Goal: Task Accomplishment & Management: Use online tool/utility

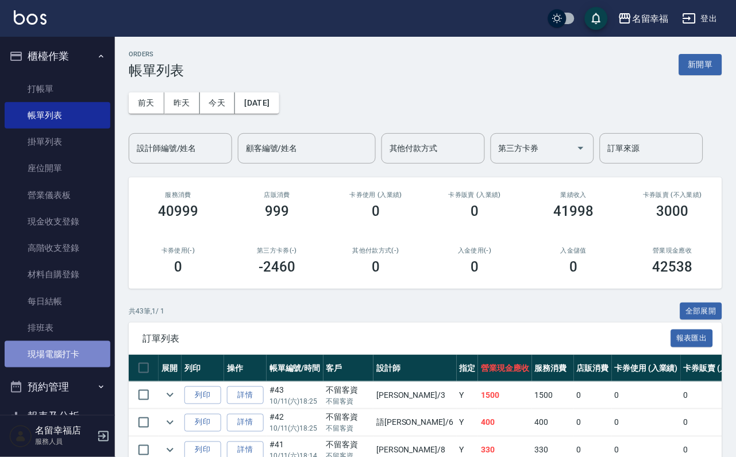
click at [59, 368] on link "現場電腦打卡" at bounding box center [58, 354] width 106 height 26
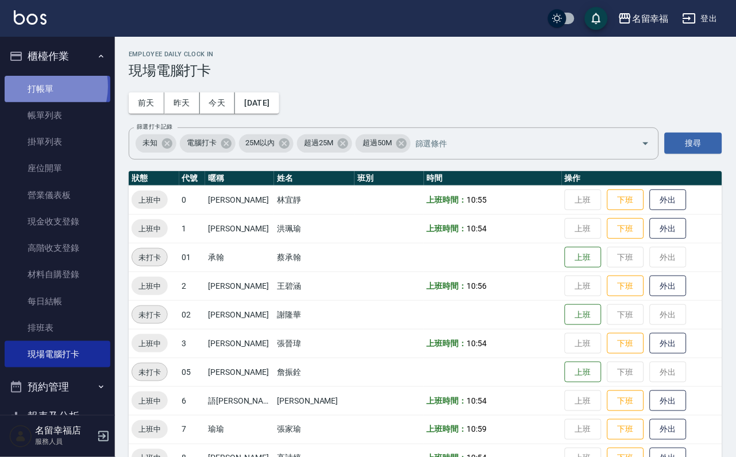
click at [39, 91] on link "打帳單" at bounding box center [58, 89] width 106 height 26
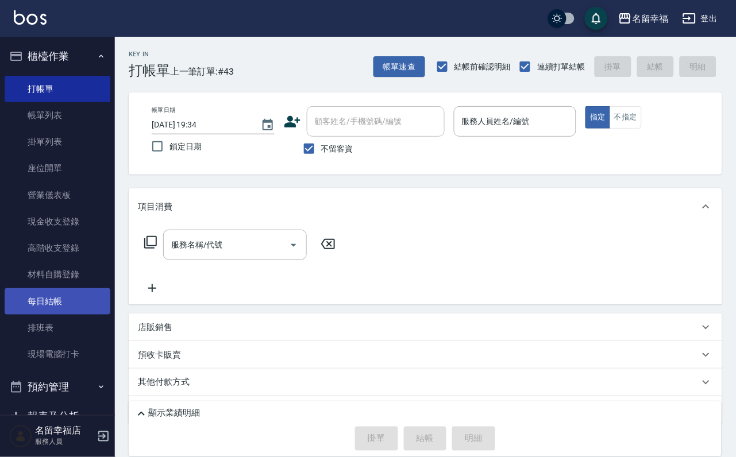
click at [49, 315] on link "每日結帳" at bounding box center [58, 301] width 106 height 26
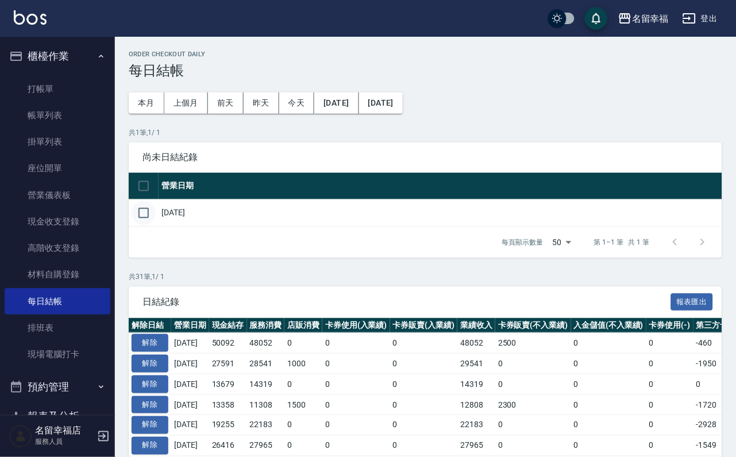
click at [146, 225] on input "checkbox" at bounding box center [144, 213] width 24 height 24
checkbox input "true"
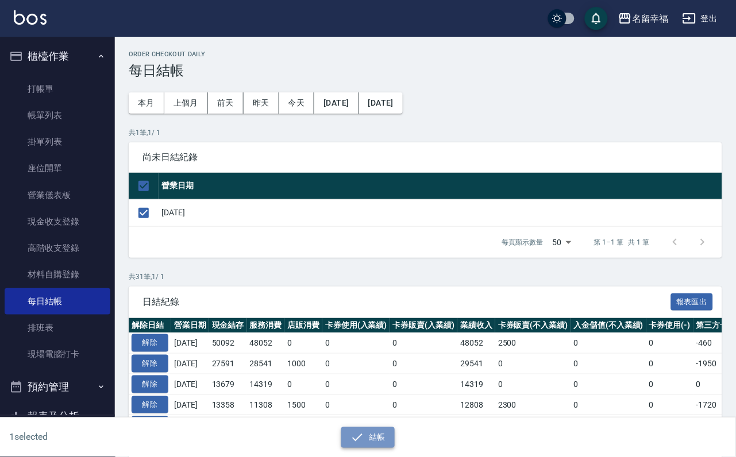
click at [364, 431] on icon "button" at bounding box center [357, 438] width 14 height 14
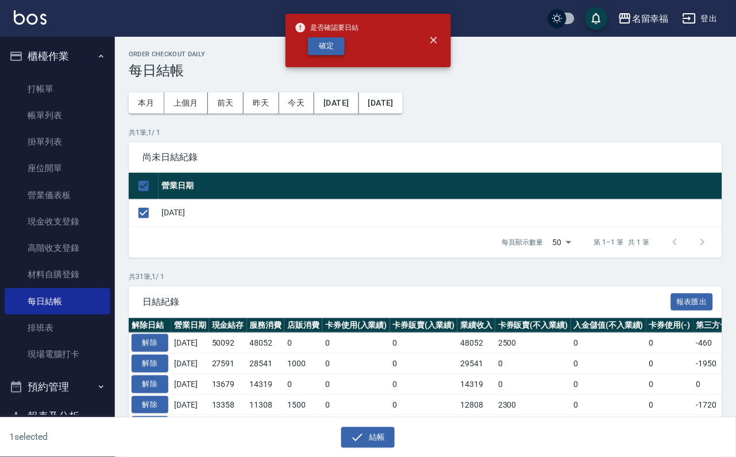
click at [337, 46] on button "確定" at bounding box center [326, 46] width 37 height 18
checkbox input "false"
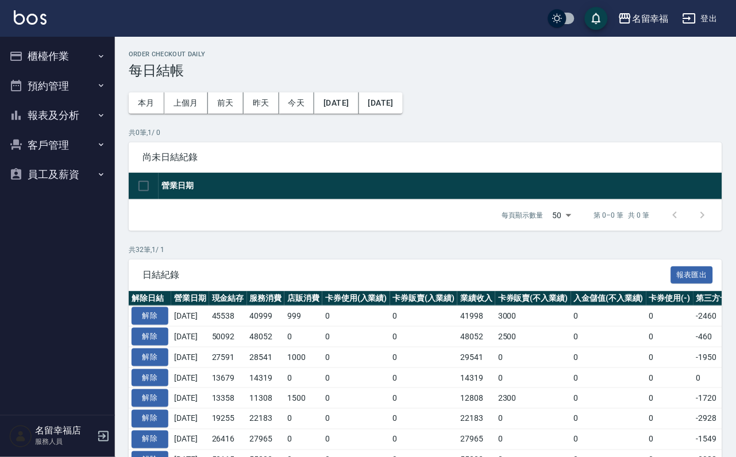
click at [80, 45] on button "櫃檯作業" at bounding box center [58, 56] width 106 height 30
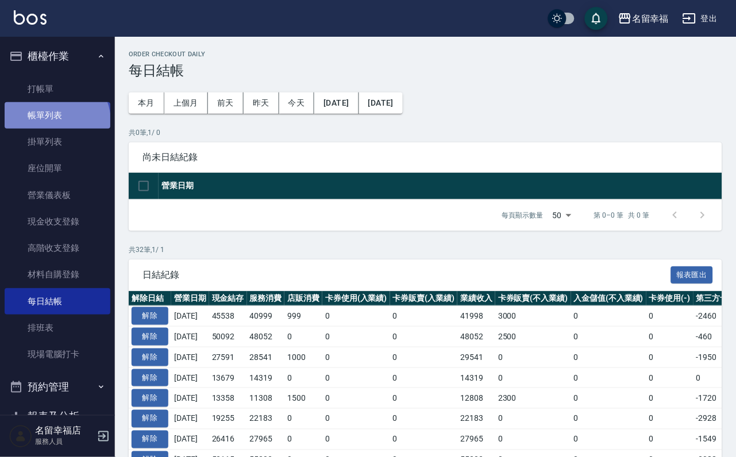
click at [56, 128] on link "帳單列表" at bounding box center [58, 115] width 106 height 26
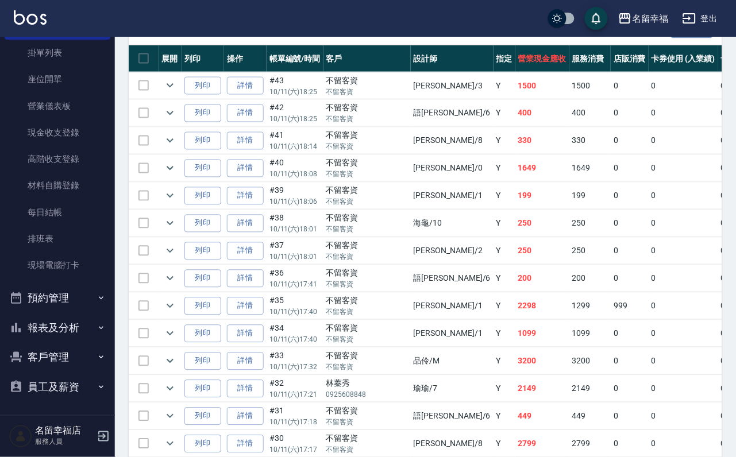
scroll to position [345, 0]
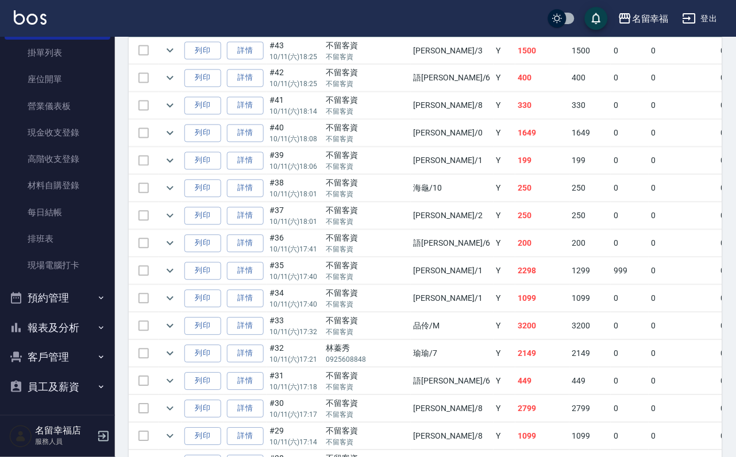
click at [63, 317] on button "報表及分析" at bounding box center [58, 328] width 106 height 30
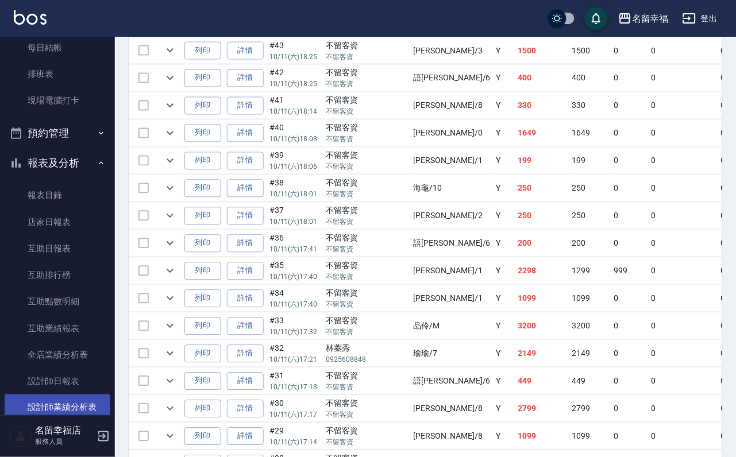
scroll to position [390, 0]
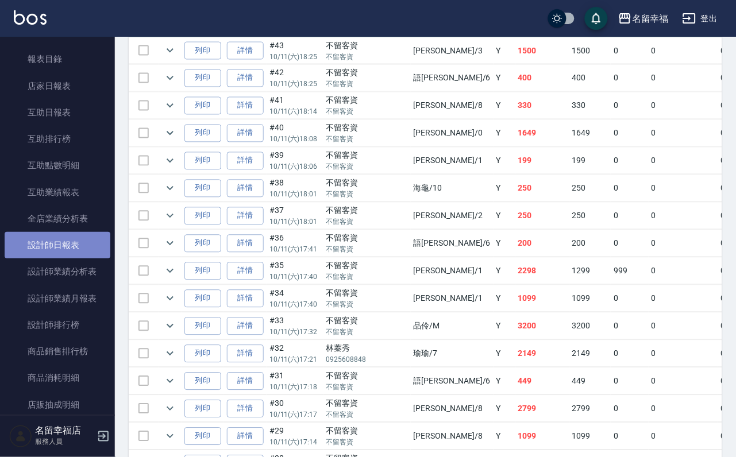
click at [70, 258] on link "設計師日報表" at bounding box center [58, 245] width 106 height 26
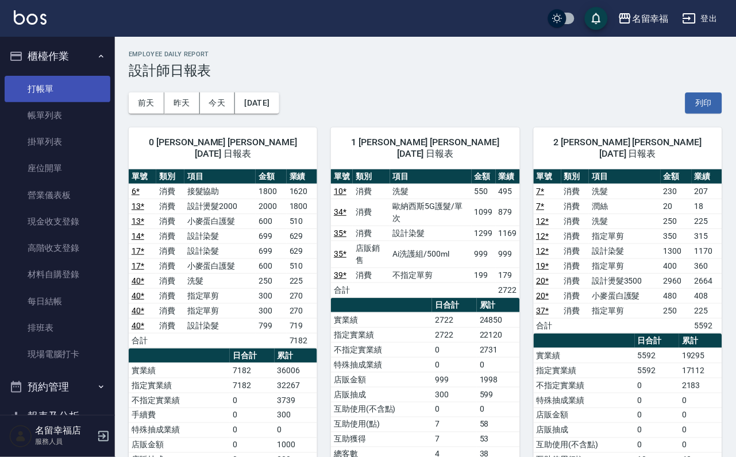
click at [75, 94] on link "打帳單" at bounding box center [58, 89] width 106 height 26
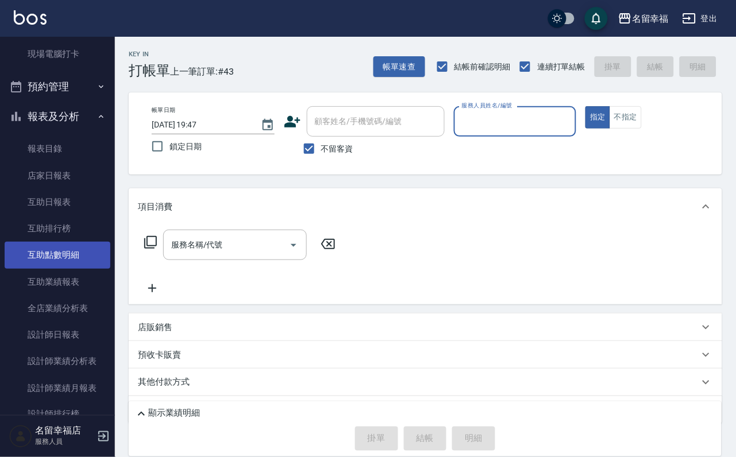
scroll to position [431, 0]
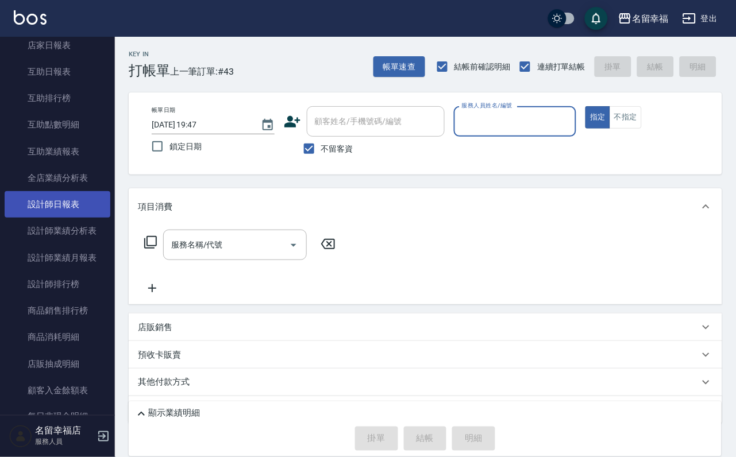
click at [88, 218] on link "設計師日報表" at bounding box center [58, 204] width 106 height 26
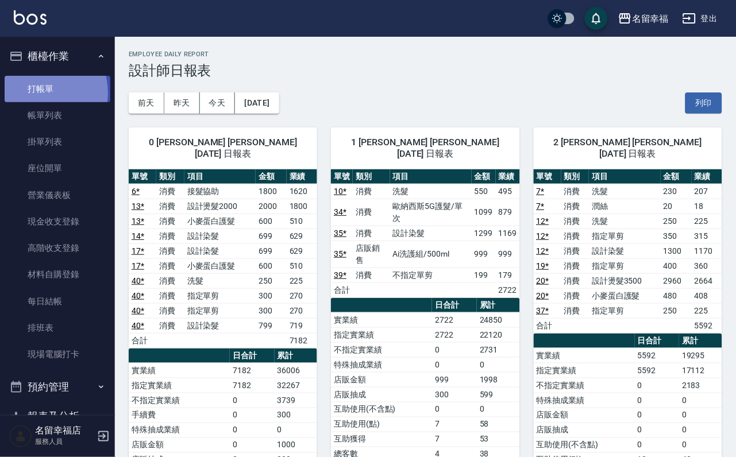
click at [35, 97] on link "打帳單" at bounding box center [58, 89] width 106 height 26
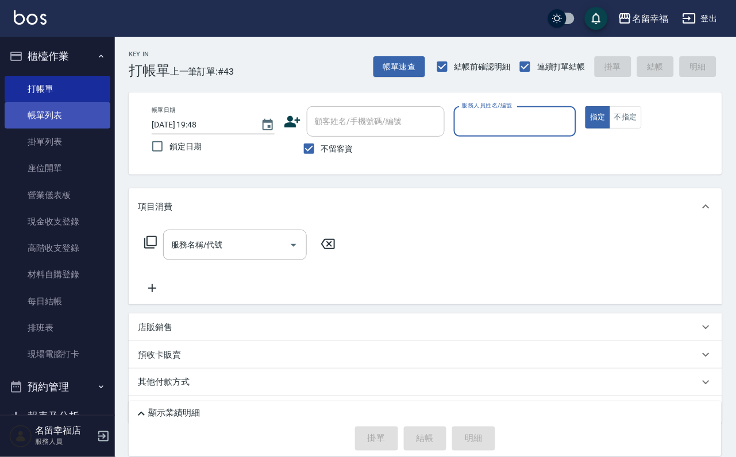
click at [60, 122] on link "帳單列表" at bounding box center [58, 115] width 106 height 26
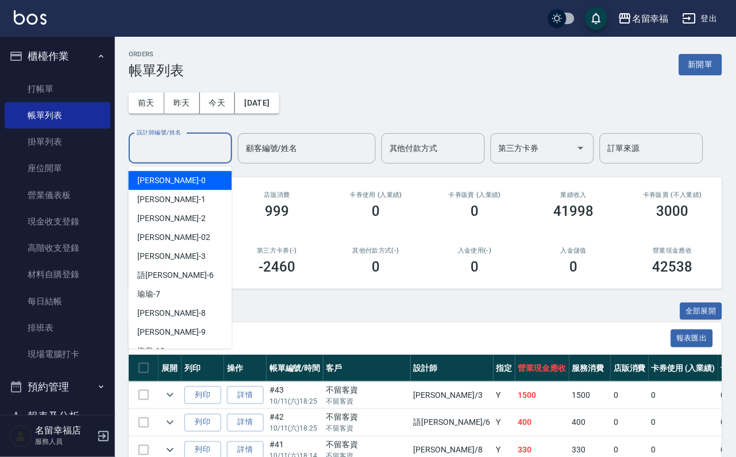
drag, startPoint x: 189, startPoint y: 155, endPoint x: 182, endPoint y: 159, distance: 7.7
click at [189, 156] on input "設計師編號/姓名" at bounding box center [180, 148] width 93 height 20
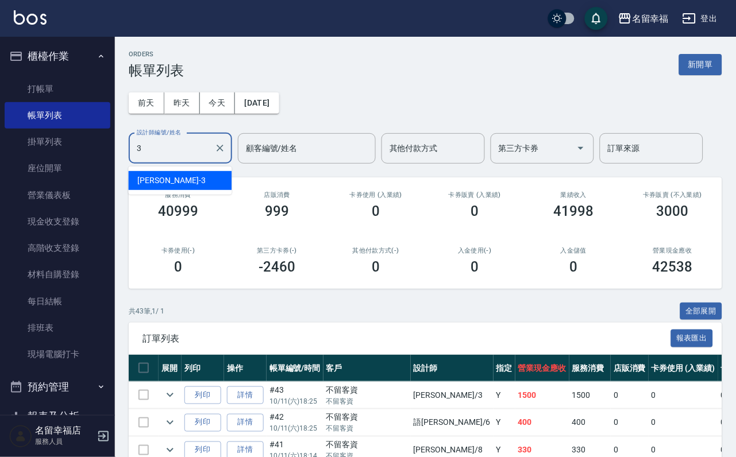
type input "[PERSON_NAME]-3"
